Goal: Use online tool/utility: Utilize a website feature to perform a specific function

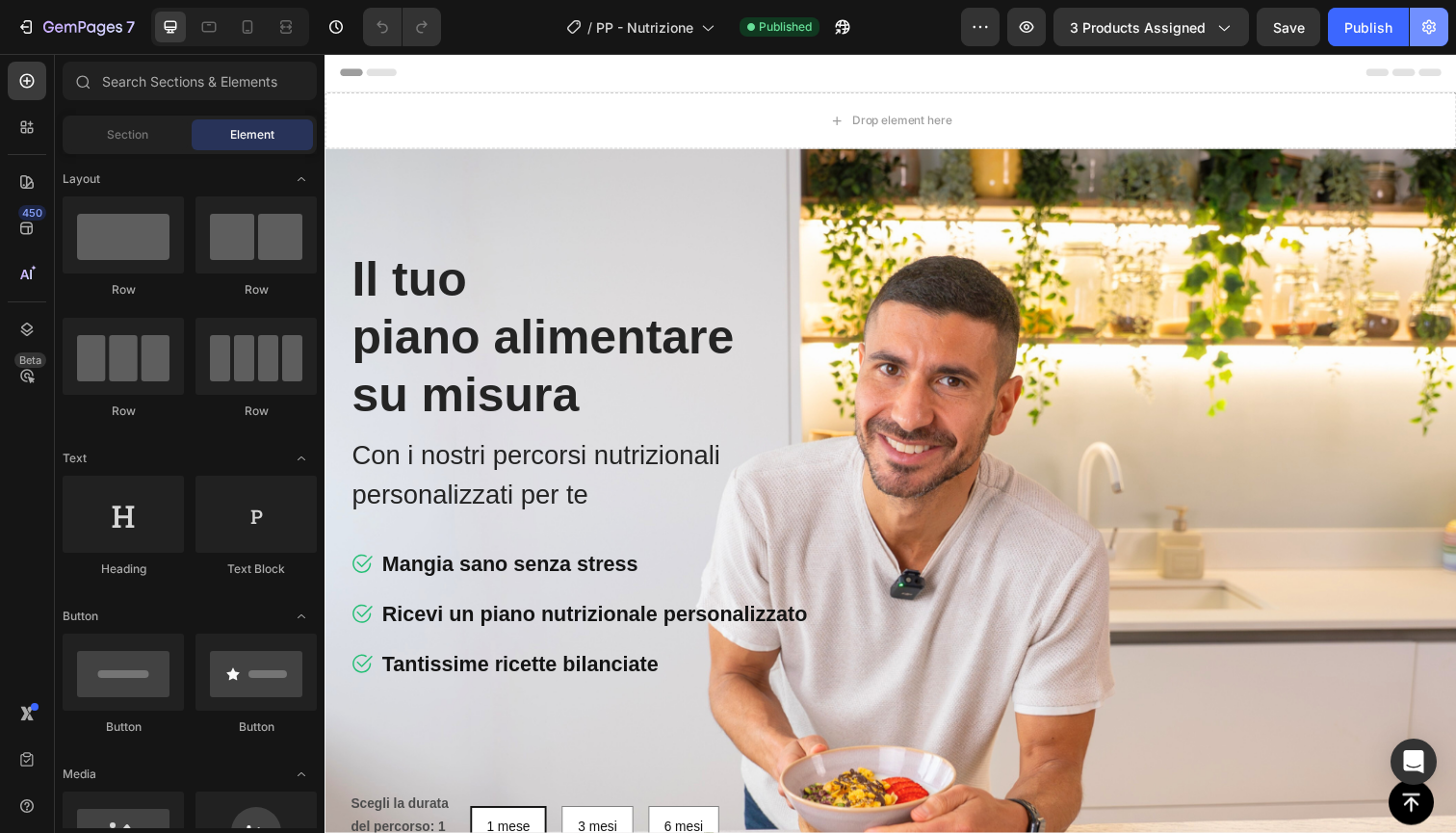
radio input "true"
click at [1428, 27] on icon "button" at bounding box center [1429, 27] width 14 height 14
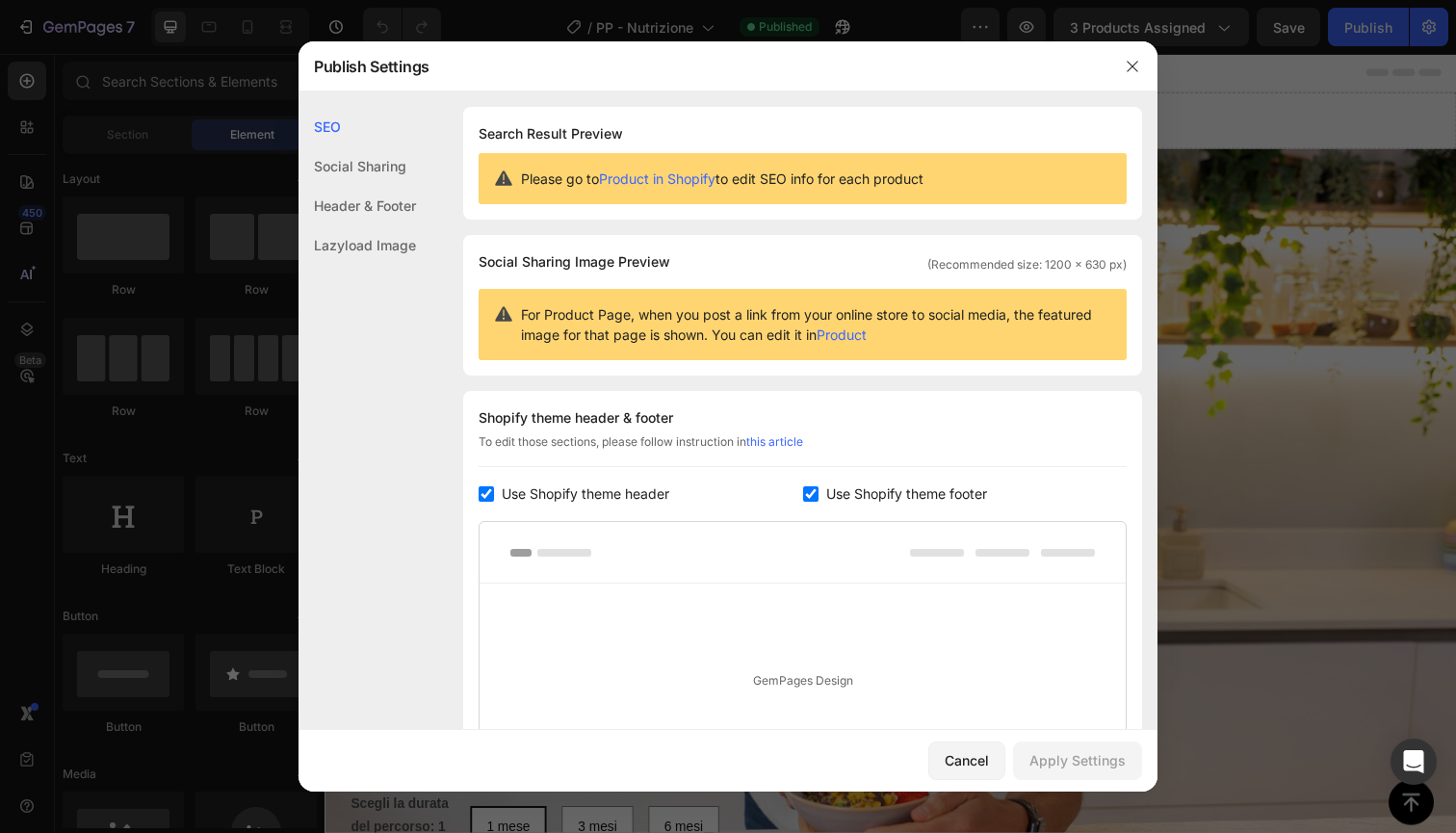
click at [381, 244] on div "Lazyload Image" at bounding box center [357, 244] width 118 height 40
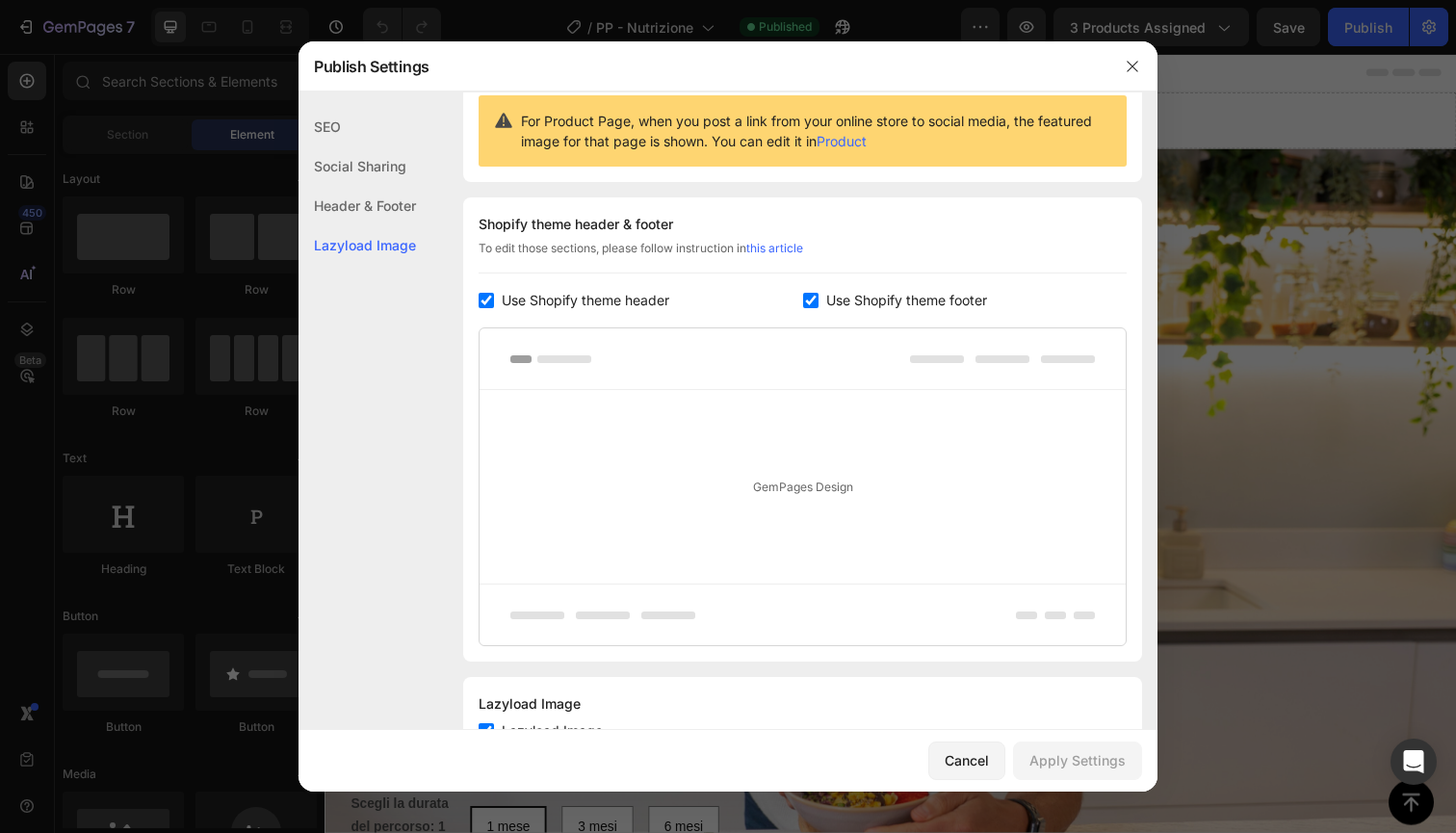
scroll to position [267, 0]
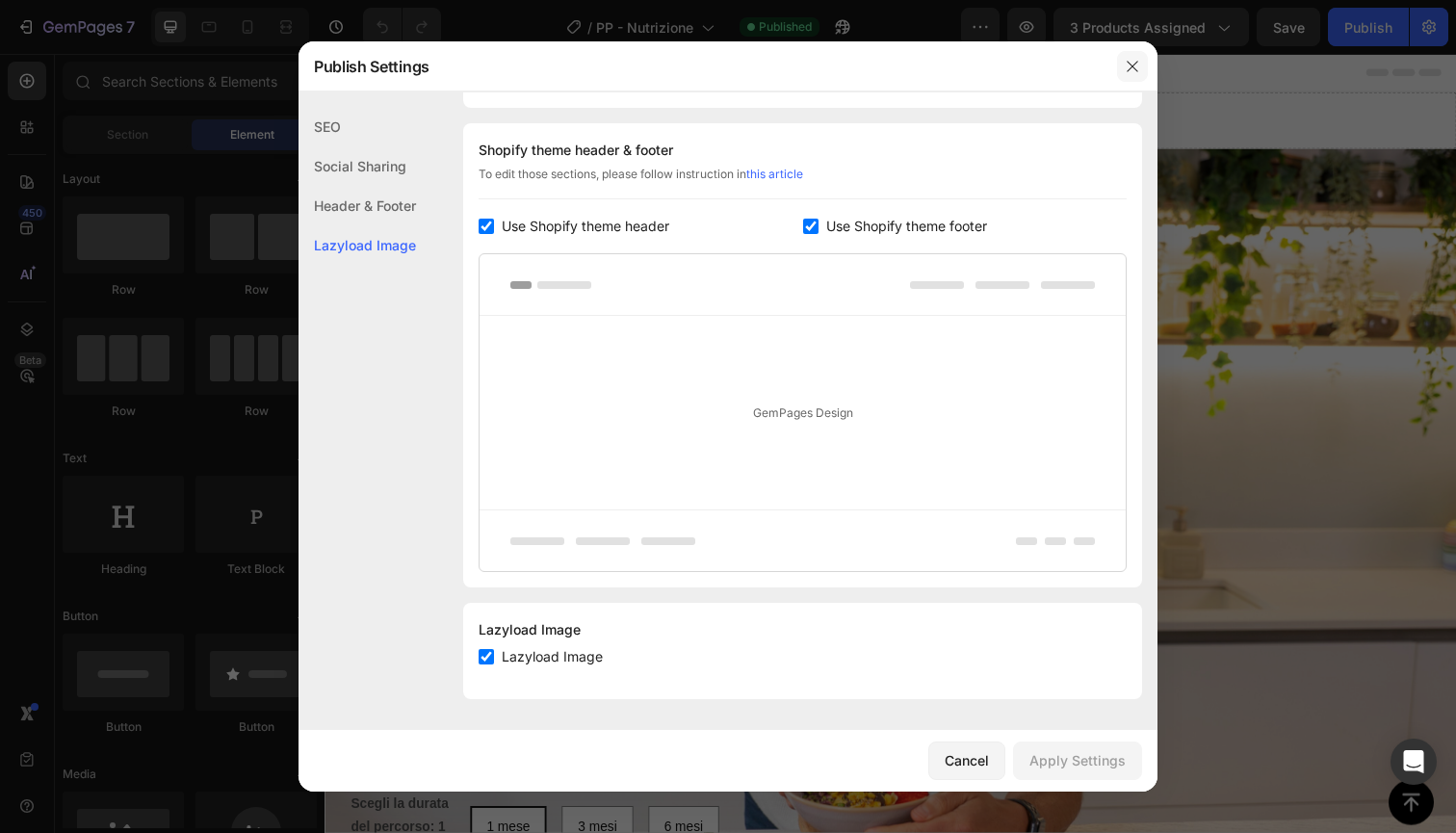
click at [1134, 67] on icon "button" at bounding box center [1133, 67] width 15 height 15
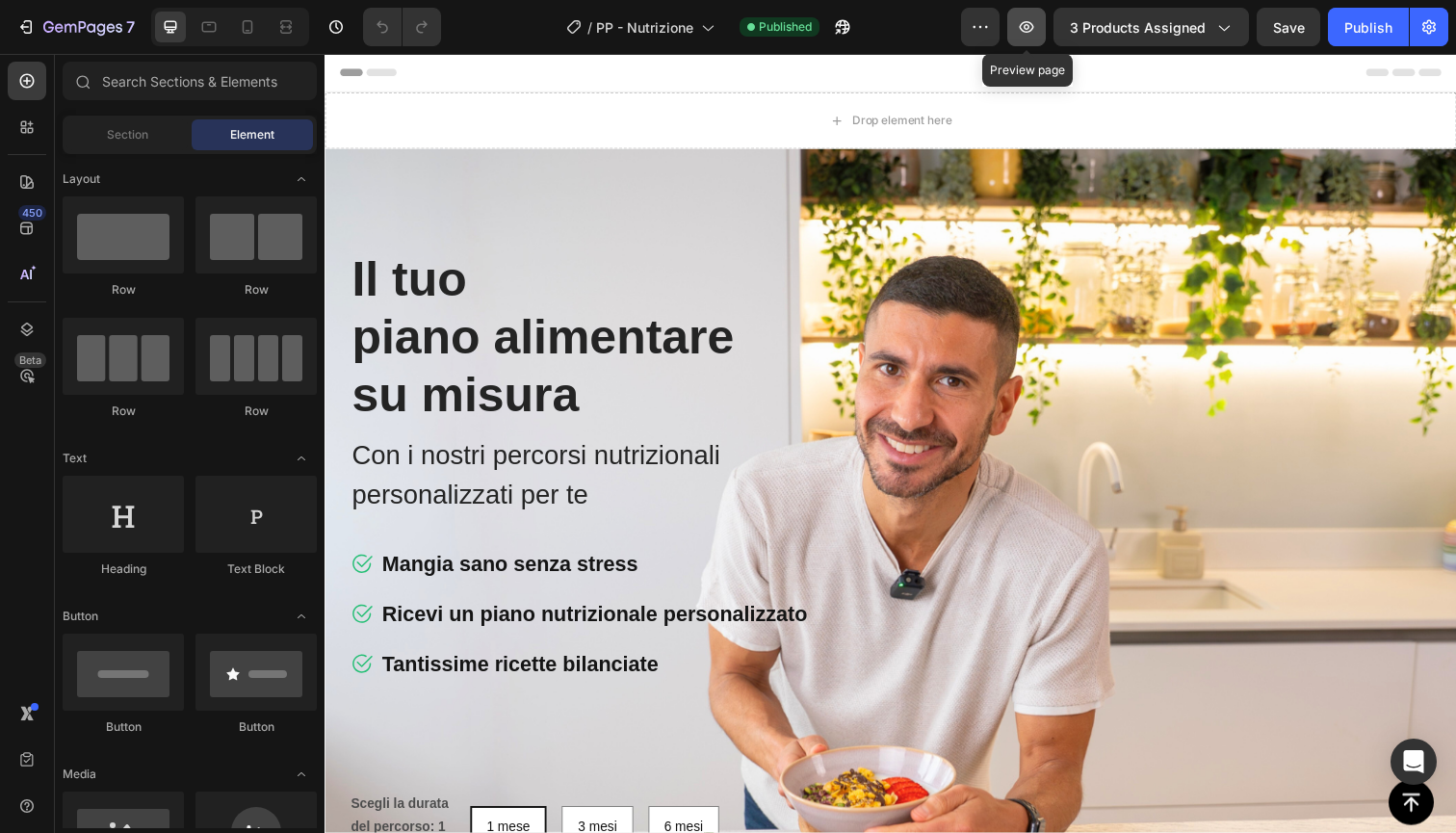
click at [1036, 32] on icon "button" at bounding box center [1026, 27] width 19 height 19
click at [26, 761] on icon at bounding box center [27, 760] width 19 height 19
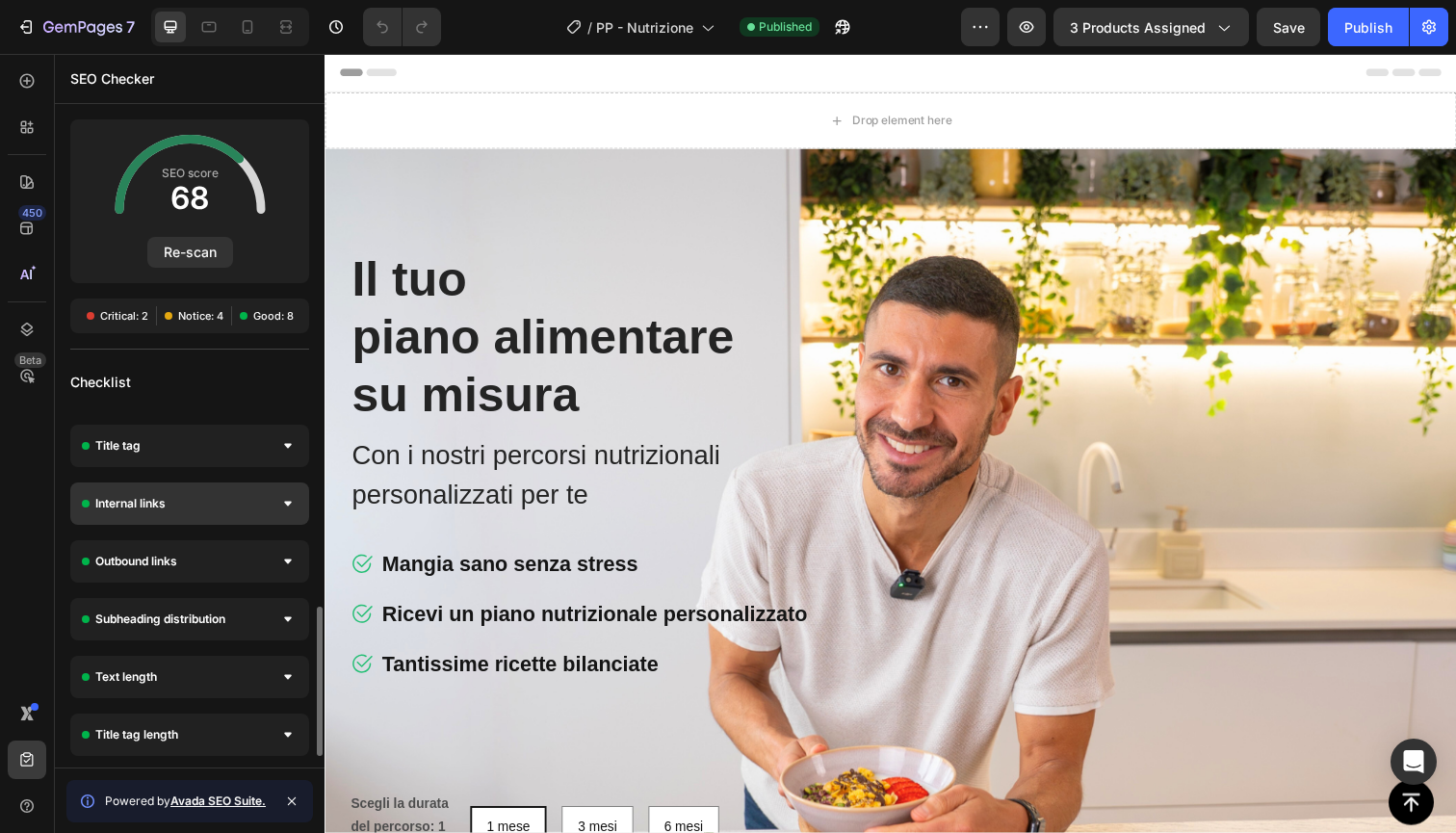
scroll to position [0, 0]
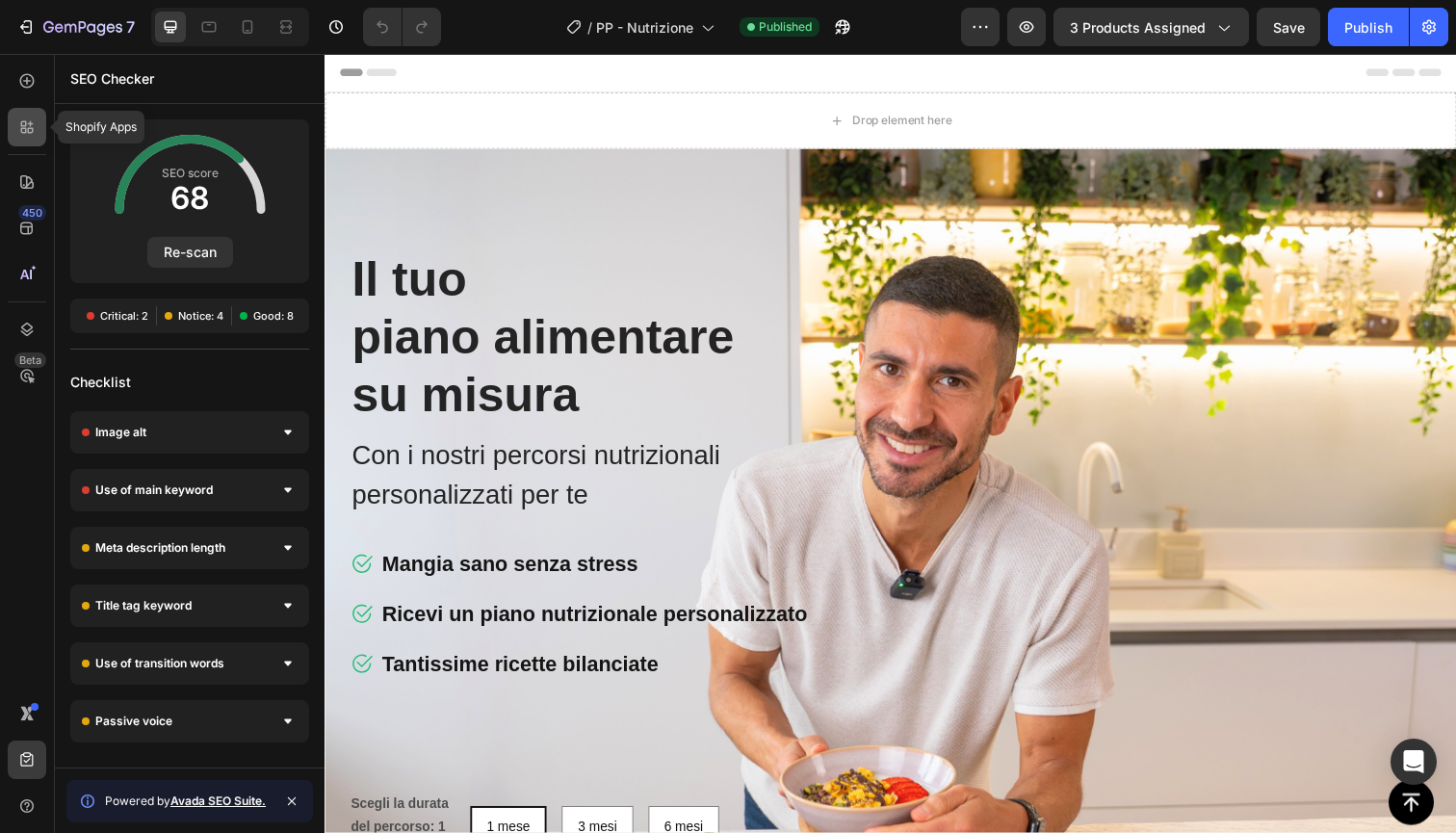
click at [30, 118] on icon at bounding box center [27, 127] width 19 height 19
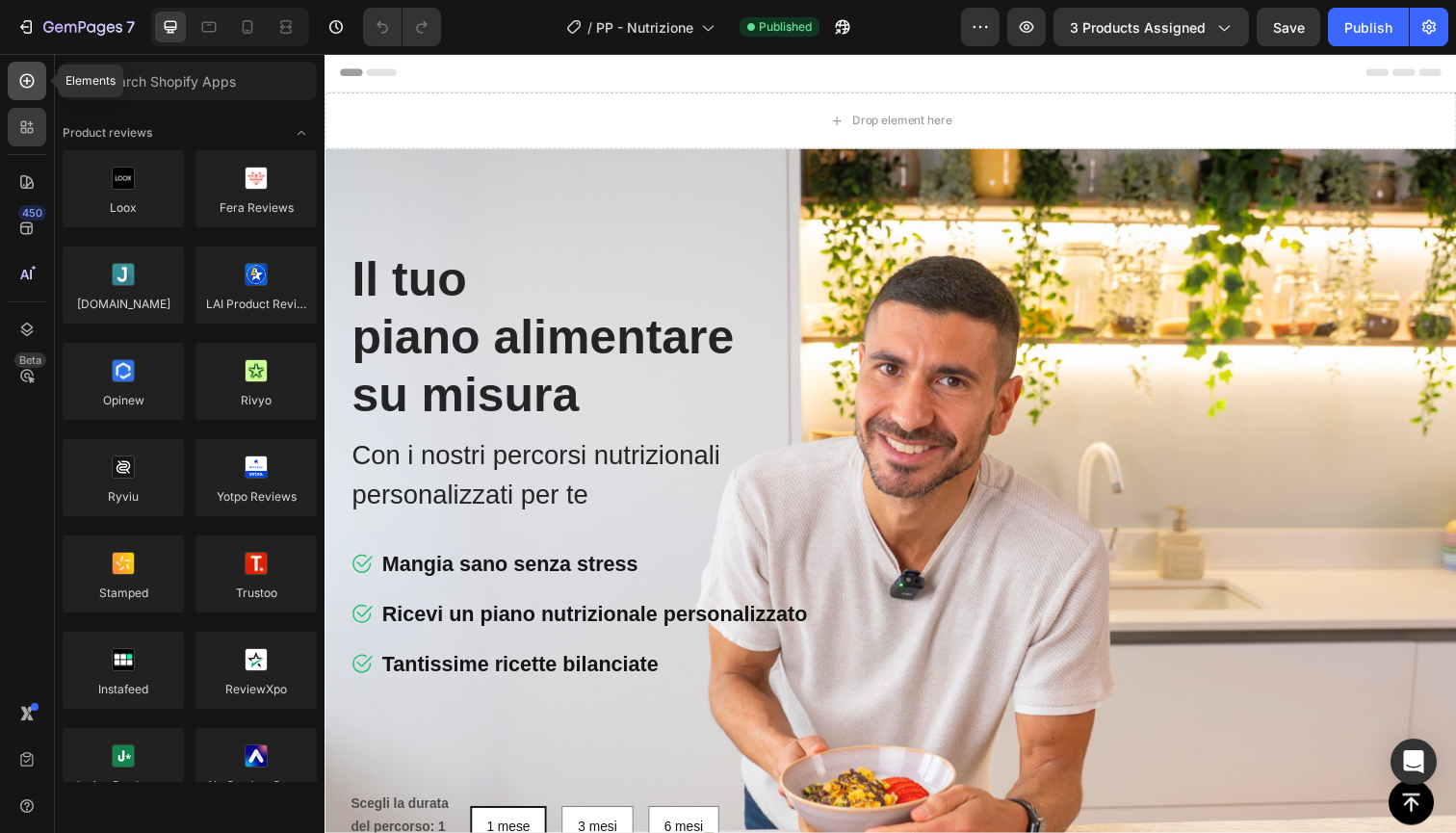
click at [28, 97] on div at bounding box center [27, 81] width 39 height 39
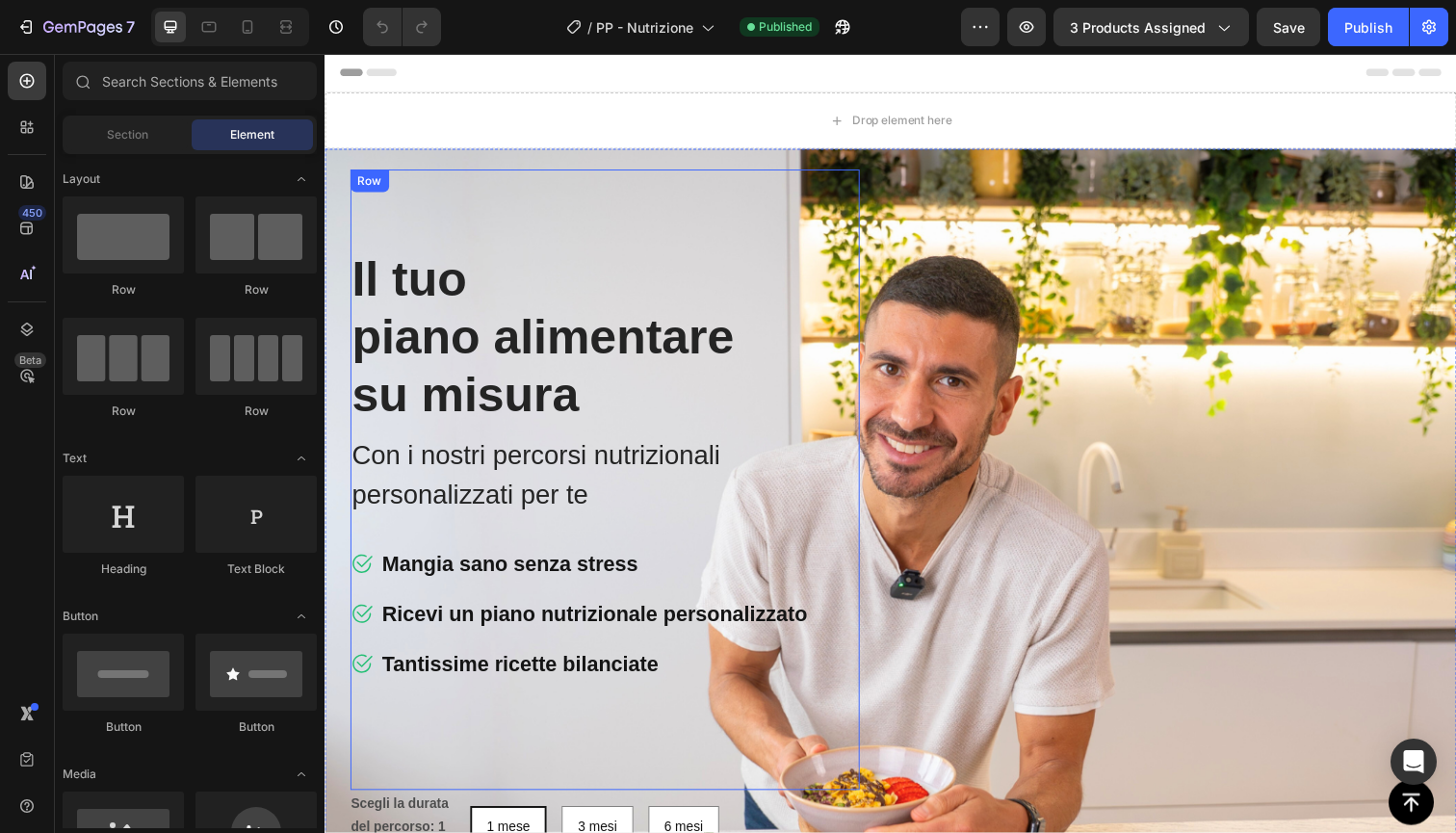
click at [618, 171] on div "Drop element here Row Il tuo piano alimentare su misura Heading Con i nostri pe…" at bounding box center [903, 591] width 1135 height 879
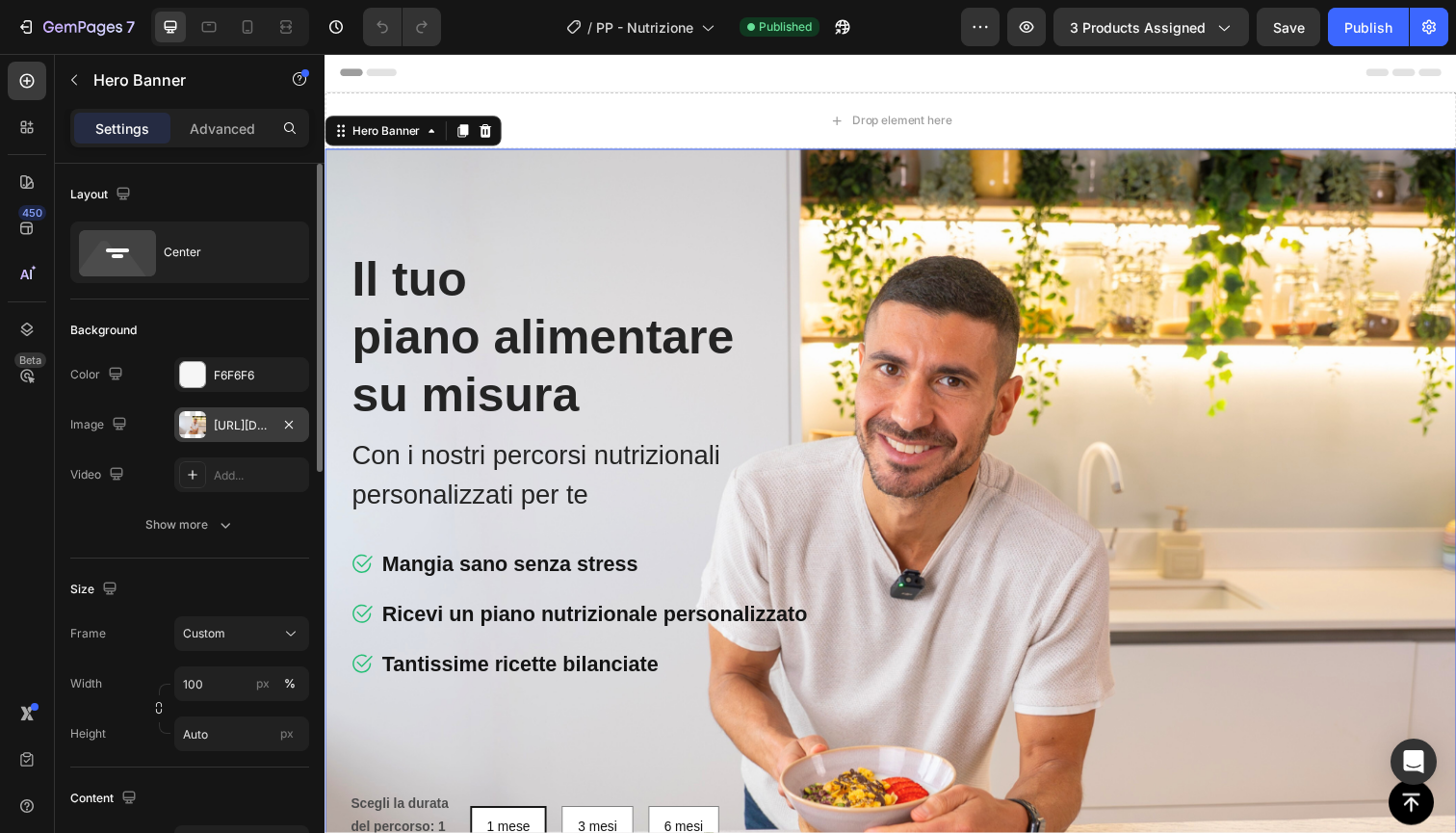
click at [190, 424] on div at bounding box center [193, 425] width 27 height 27
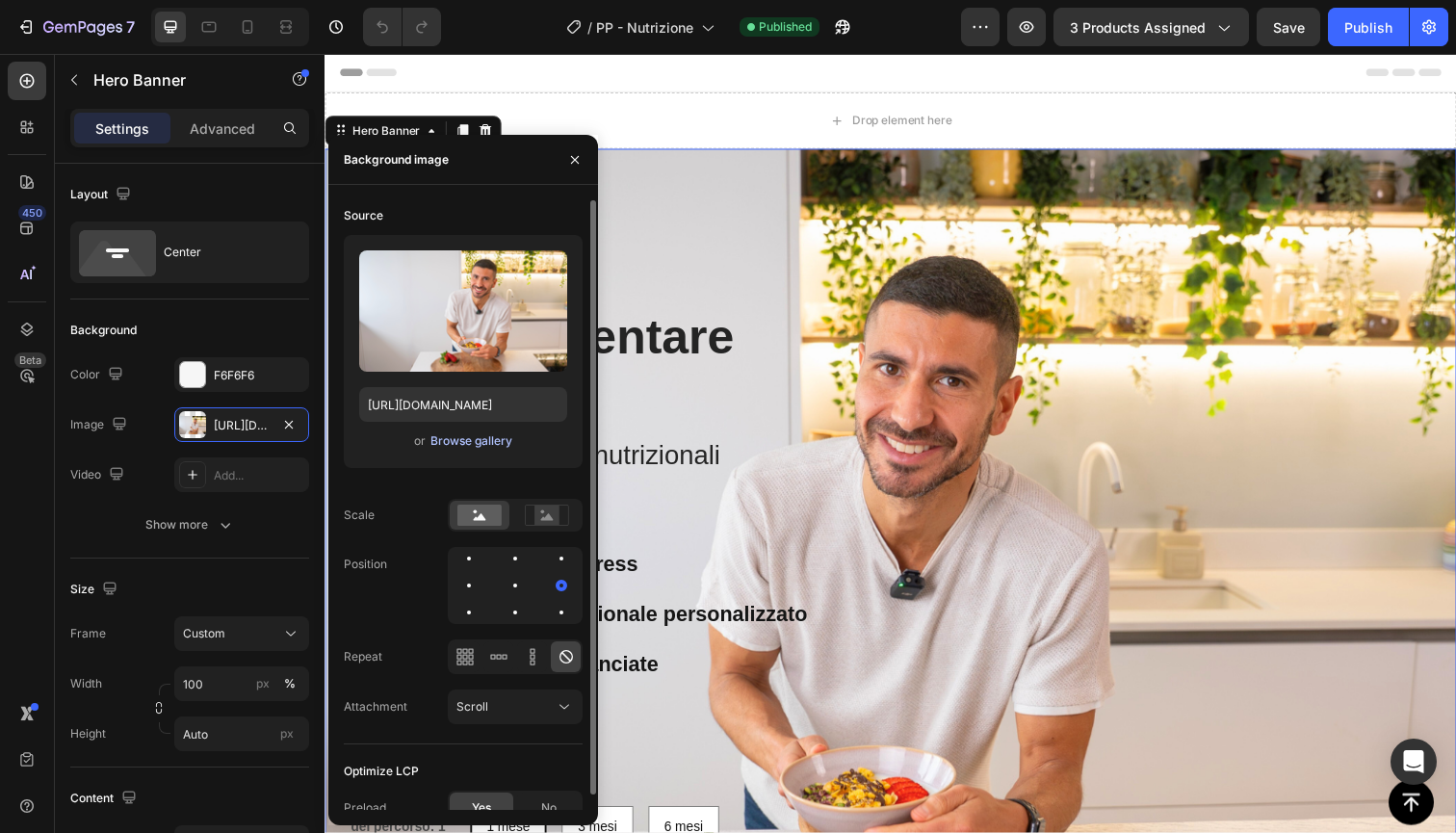
click at [487, 448] on div "Browse gallery" at bounding box center [471, 441] width 82 height 17
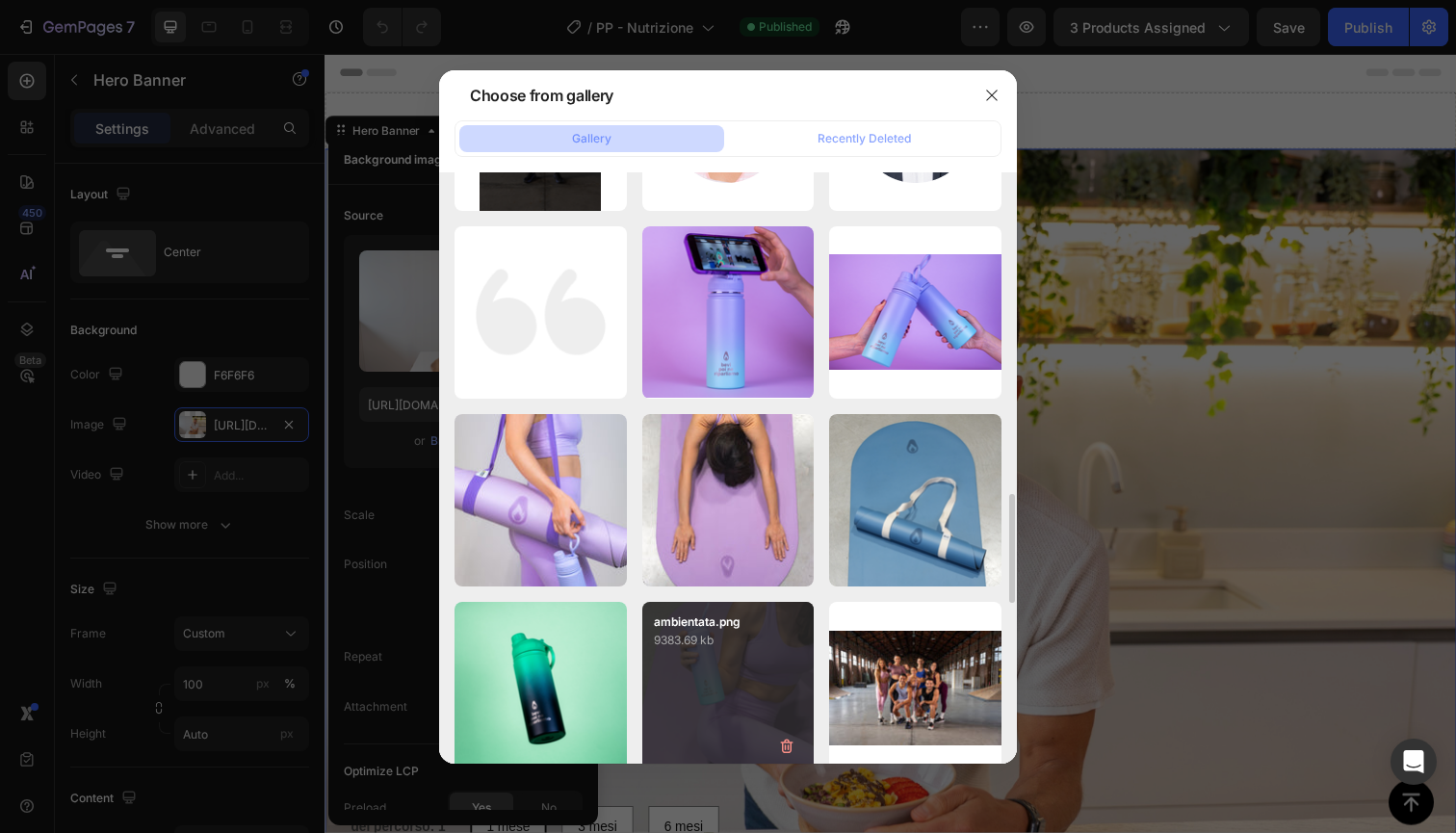
scroll to position [1086, 0]
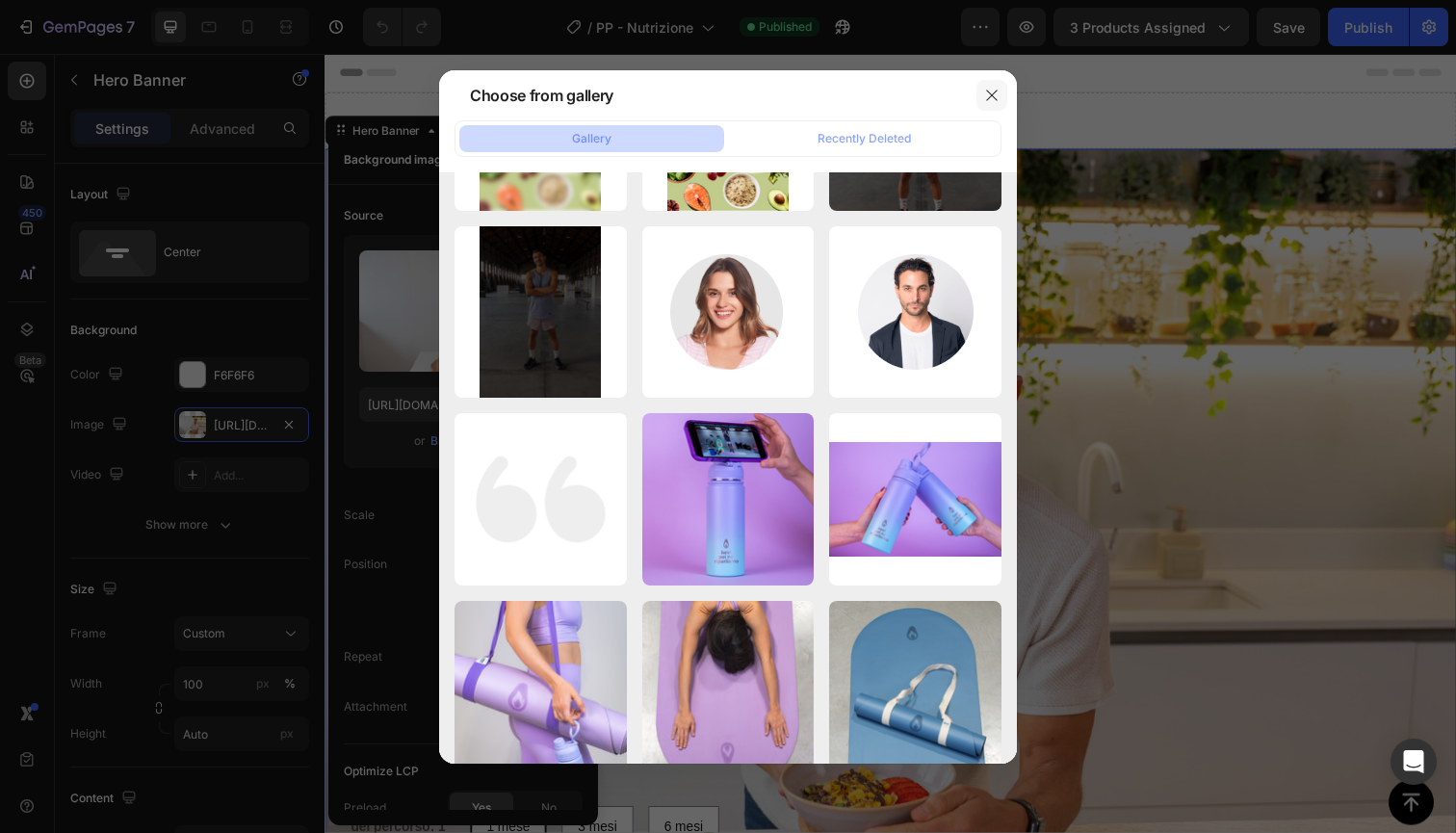
click at [993, 101] on icon "button" at bounding box center [992, 96] width 15 height 15
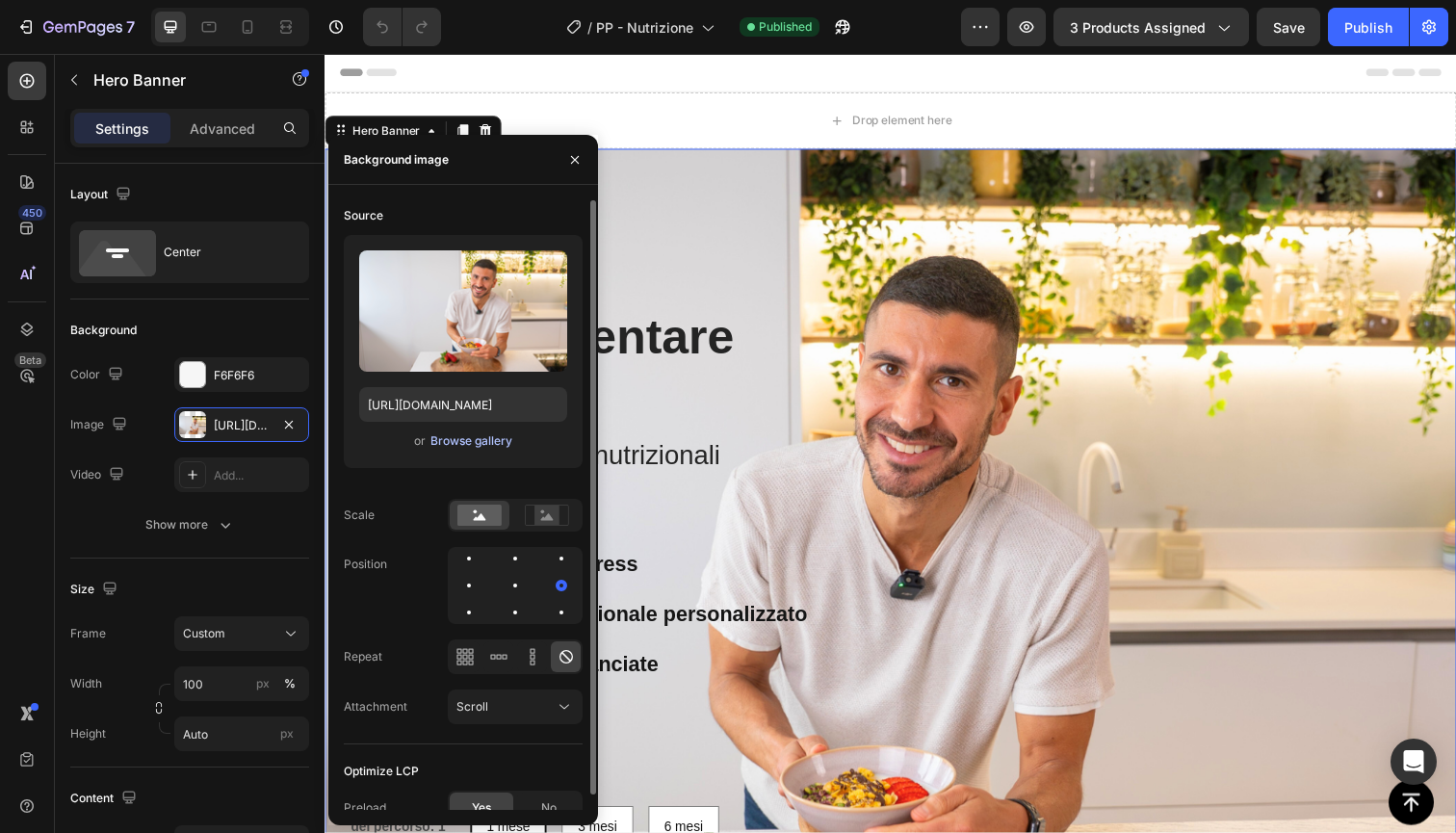
click at [472, 438] on div "Browse gallery" at bounding box center [471, 441] width 82 height 17
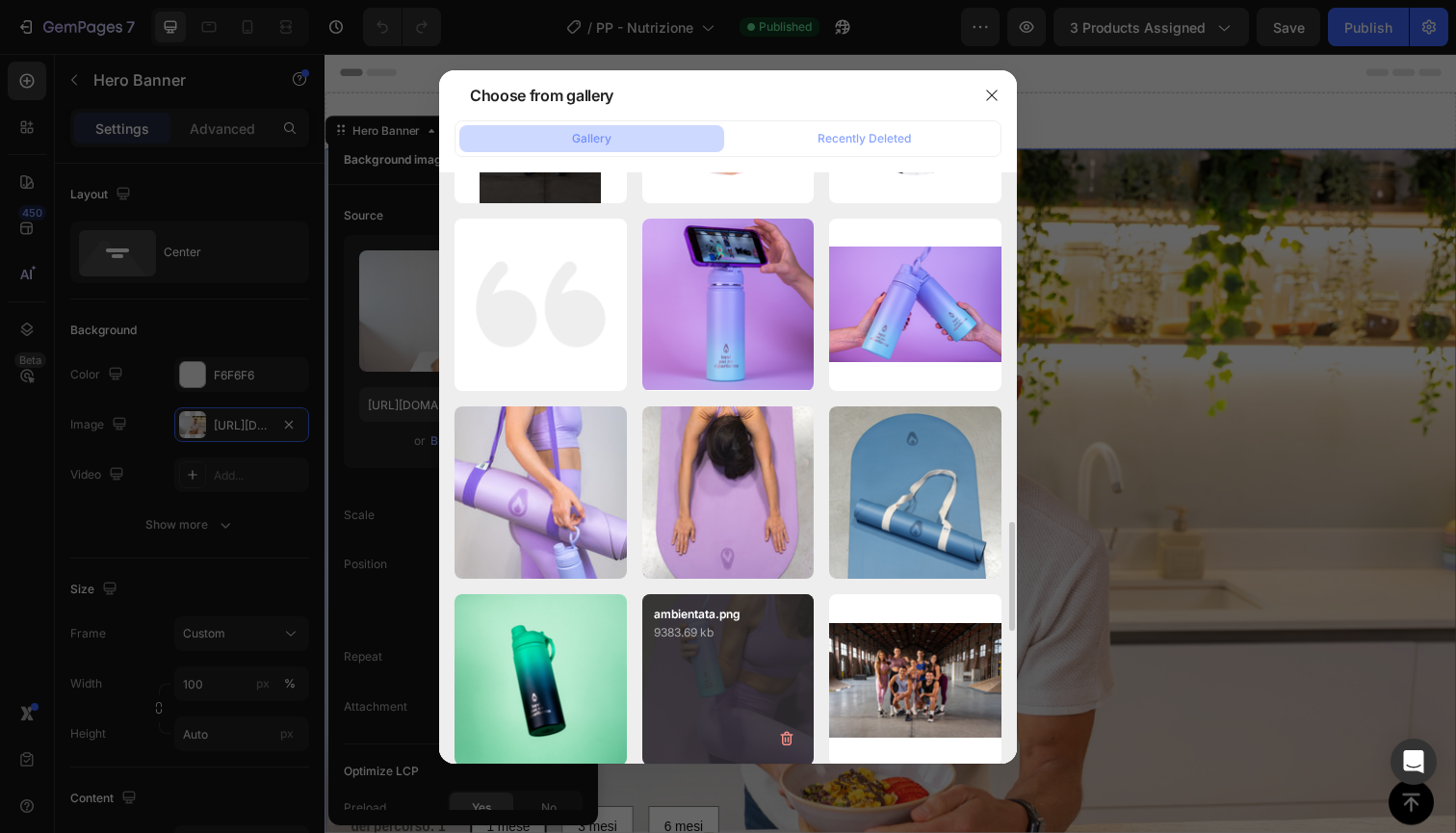
scroll to position [1394, 0]
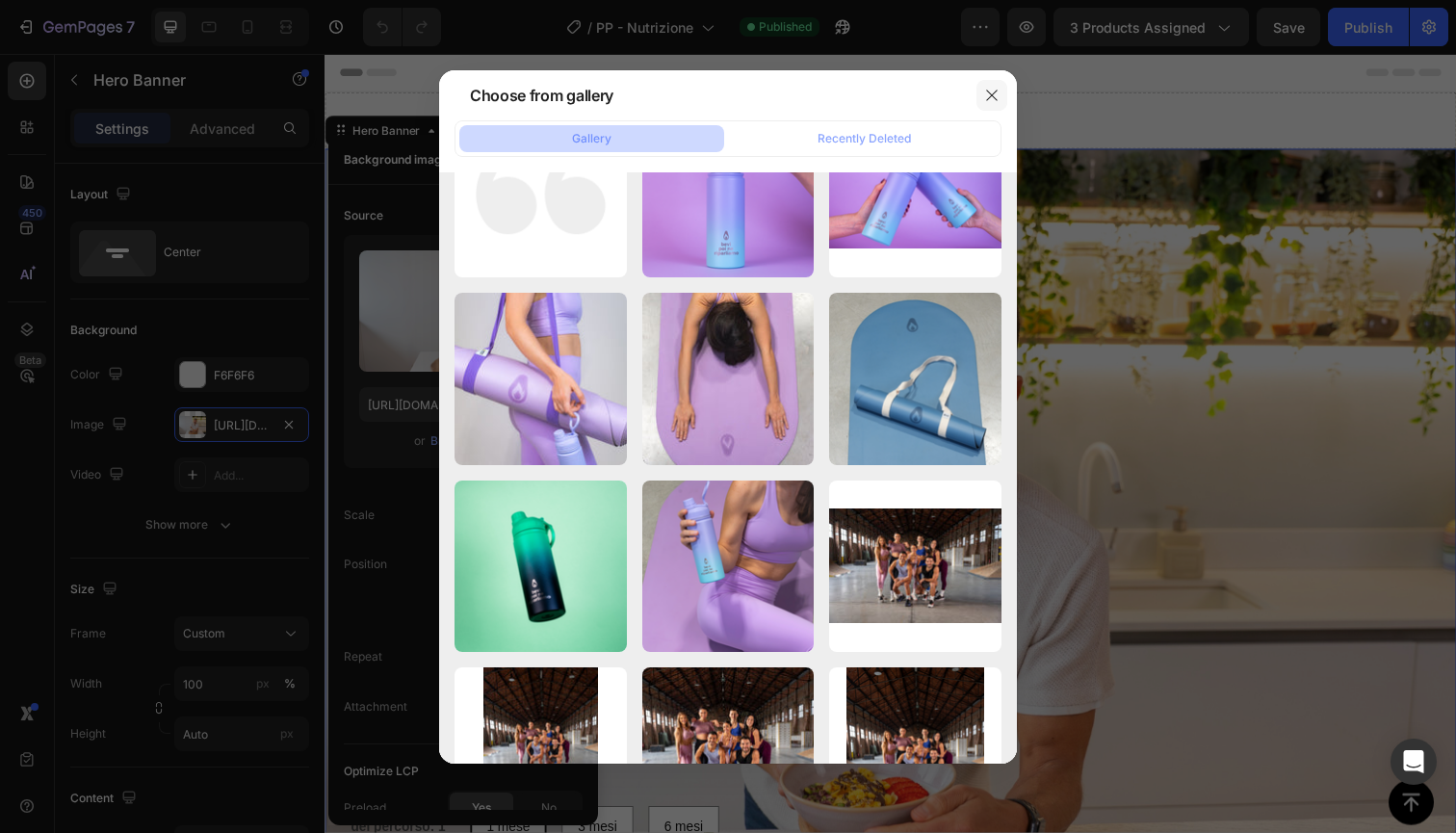
click at [991, 97] on icon "button" at bounding box center [991, 95] width 11 height 11
